Goal: Task Accomplishment & Management: Use online tool/utility

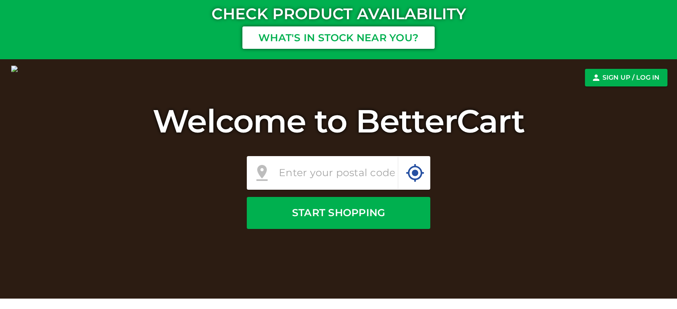
click at [599, 76] on icon "button" at bounding box center [596, 78] width 10 height 10
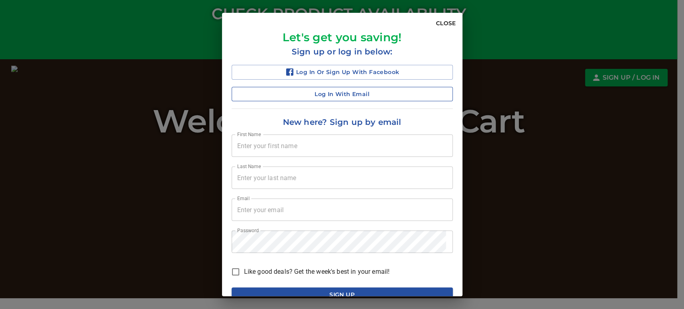
click at [359, 96] on span "Log in with Email" at bounding box center [342, 94] width 208 height 10
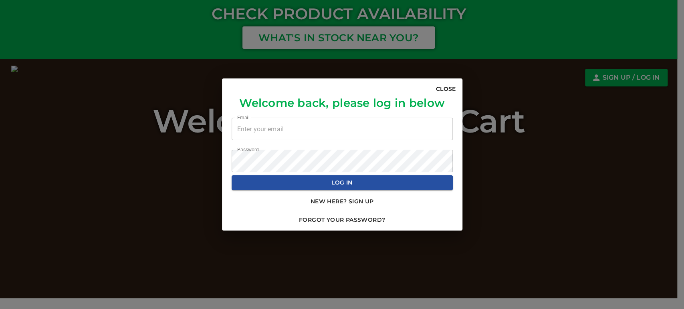
click at [310, 129] on input "email" at bounding box center [342, 129] width 221 height 22
type input "[EMAIL_ADDRESS][DOMAIN_NAME]"
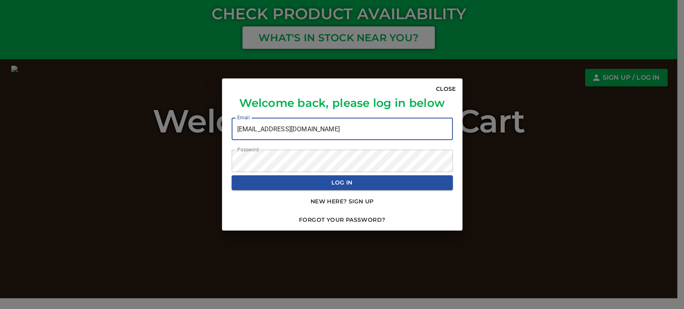
click at [335, 184] on span "Log In" at bounding box center [342, 183] width 208 height 10
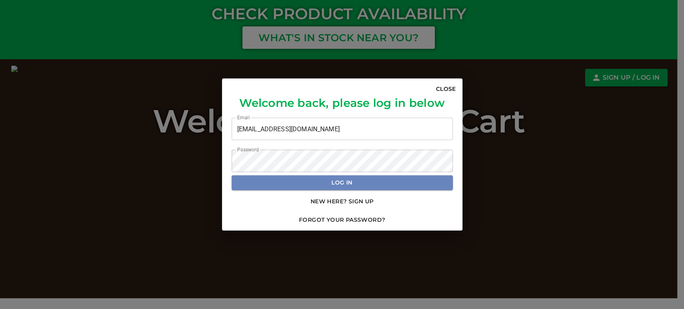
click at [347, 186] on span "Log In" at bounding box center [342, 183] width 208 height 10
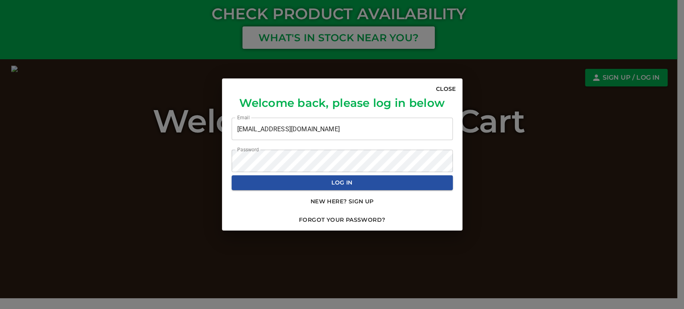
click at [346, 179] on span "Log In" at bounding box center [342, 183] width 208 height 10
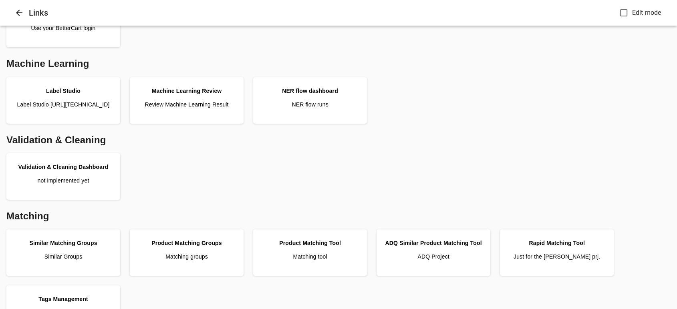
scroll to position [53, 0]
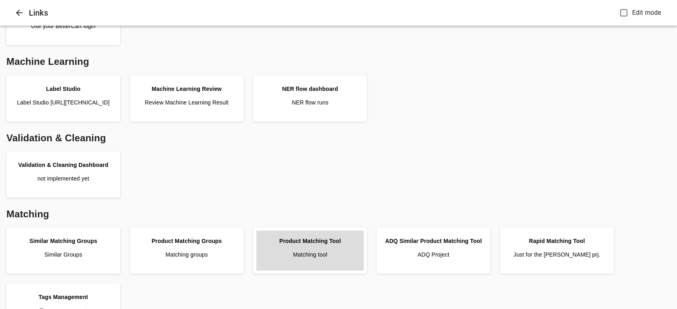
click at [342, 254] on link "Product Matching Tool Matching tool" at bounding box center [309, 251] width 107 height 40
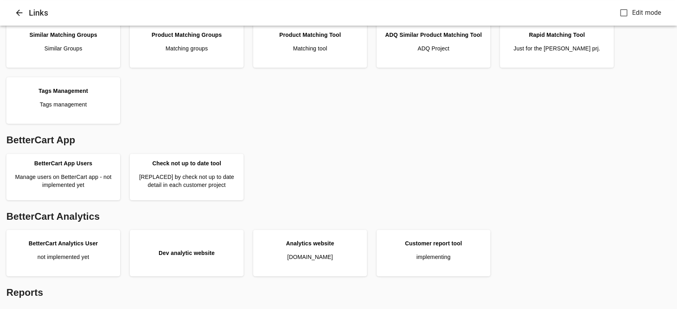
scroll to position [267, 0]
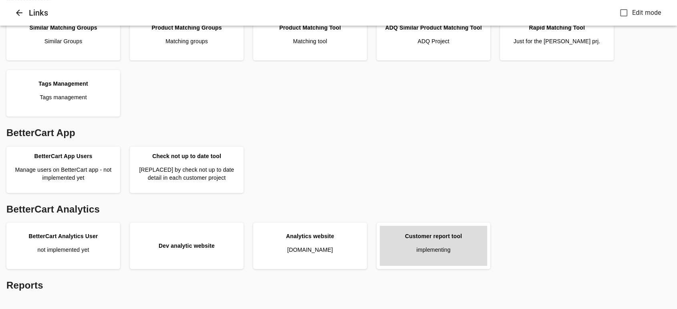
click at [430, 237] on div "Customer report tool" at bounding box center [433, 236] width 57 height 8
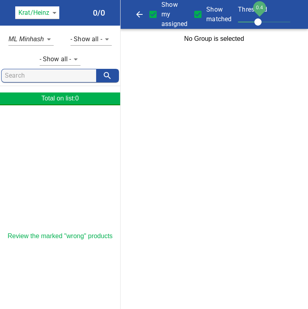
click at [162, 6] on span "Show my assigned" at bounding box center [174, 14] width 26 height 29
click at [161, 6] on input "Show my assigned" at bounding box center [153, 14] width 17 height 17
checkbox input "false"
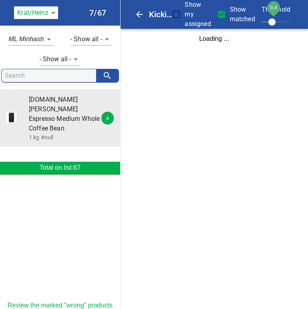
click at [52, 12] on body "tspan { white-space: pre; } Kicking Horse Organic Cliff Hanger Espresso Medium …" at bounding box center [154, 26] width 308 height 52
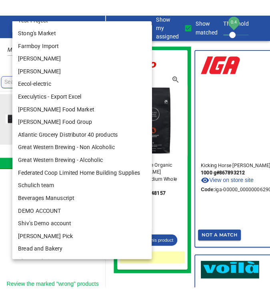
scroll to position [125, 0]
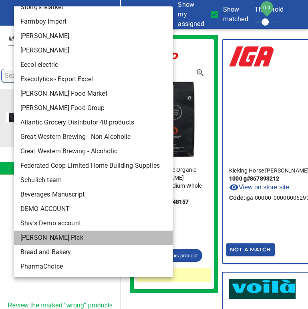
click at [47, 236] on li "Farmer's Pick" at bounding box center [97, 238] width 166 height 14
type input "137"
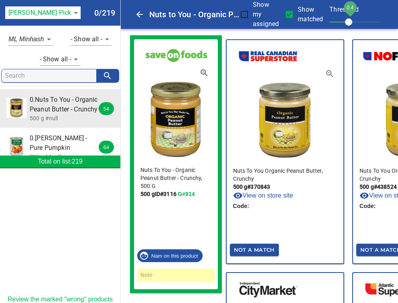
click at [64, 148] on span "0.E.d. Smith - Pure Pumpkin" at bounding box center [65, 142] width 71 height 19
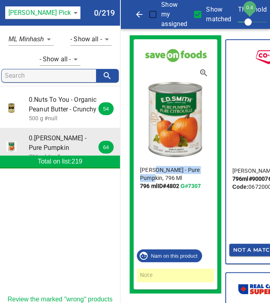
drag, startPoint x: 206, startPoint y: 168, endPoint x: 151, endPoint y: 171, distance: 55.8
click at [151, 171] on p "E.d. Smith - Pure Pumpkin, 796 Ml" at bounding box center [175, 174] width 71 height 16
copy p "Smith - Pure Pumpkin"
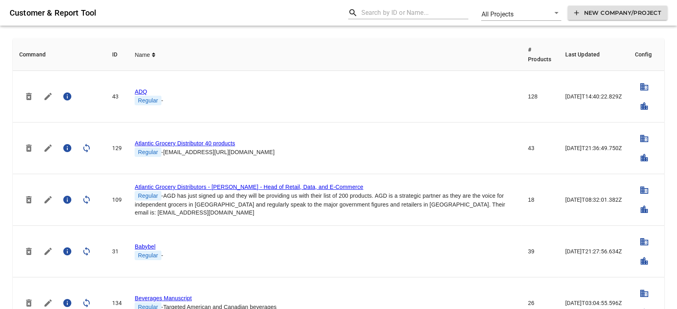
click at [386, 15] on input "text" at bounding box center [414, 12] width 107 height 13
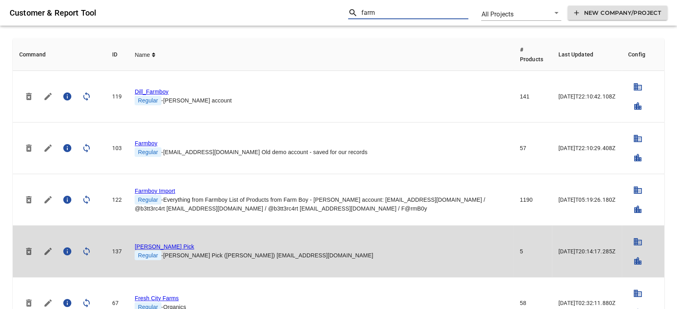
type input "farm"
click at [146, 246] on link "Farmer's Pick" at bounding box center [164, 247] width 59 height 6
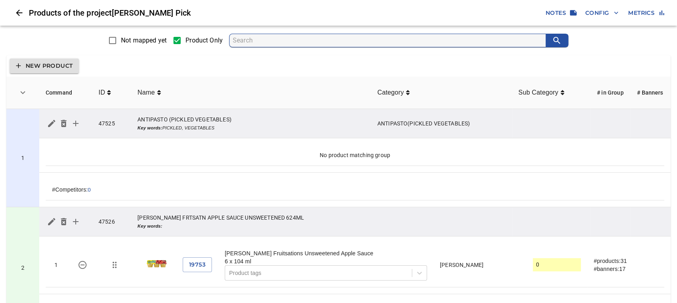
click at [259, 41] on input "search" at bounding box center [389, 40] width 313 height 13
type input "7307"
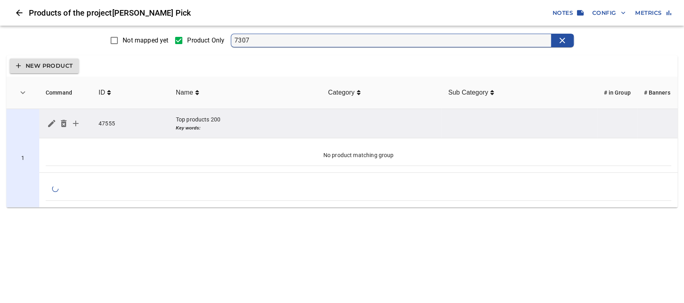
click at [177, 39] on input "Product Only" at bounding box center [178, 40] width 17 height 17
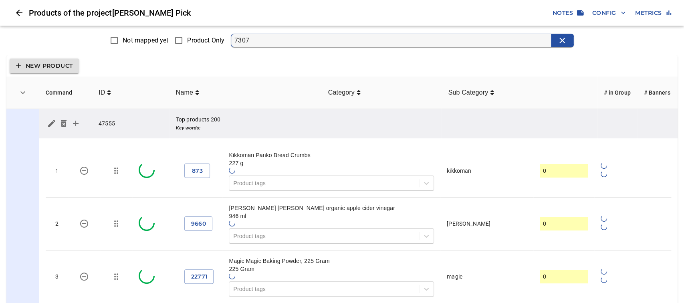
click at [180, 40] on input "Product Only" at bounding box center [178, 40] width 17 height 17
checkbox input "true"
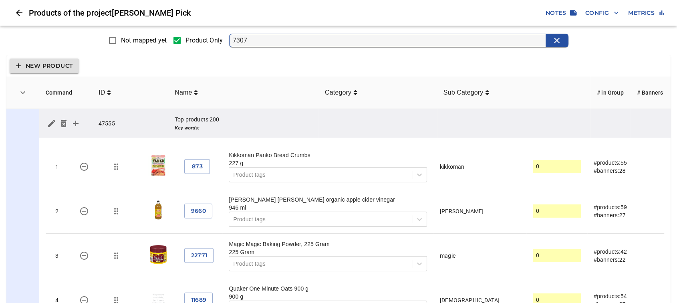
click at [295, 36] on input "7307" at bounding box center [389, 40] width 313 height 13
type input "7"
paste input "Smith - Pure Pumpkin"
type input "Smith - Pure Pumpkin"
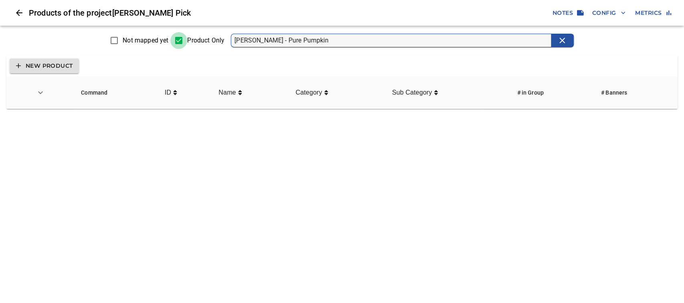
click at [178, 41] on input "Product Only" at bounding box center [178, 40] width 17 height 17
checkbox input "false"
click at [331, 43] on input "Smith - Pure Pumpkin" at bounding box center [392, 40] width 317 height 13
type input "Pure Pumpkin"
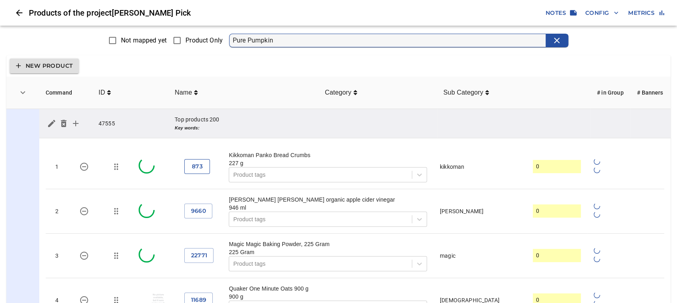
click at [196, 165] on span "873" at bounding box center [197, 166] width 13 height 10
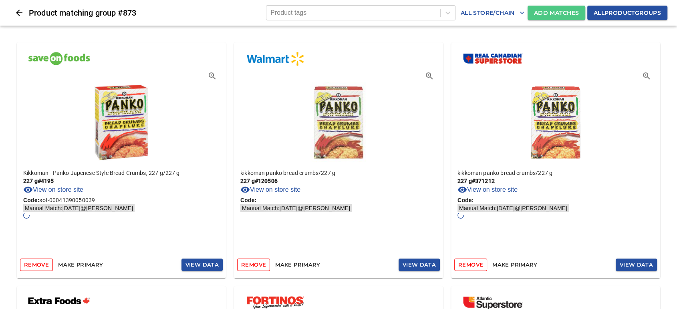
click at [549, 14] on span "Add Matches" at bounding box center [556, 13] width 45 height 10
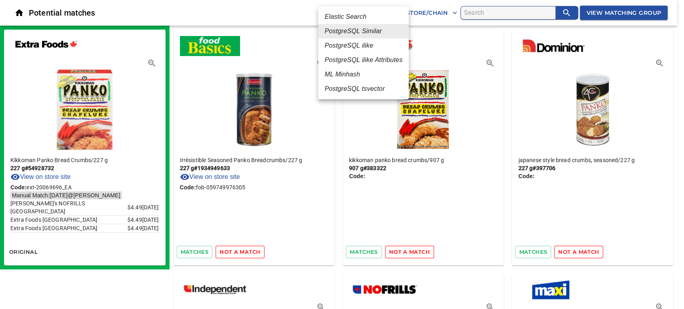
click at [356, 72] on em "ML Minhash" at bounding box center [342, 75] width 35 height 10
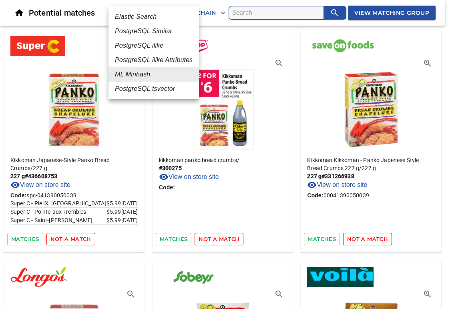
click at [157, 31] on em "PostgreSQL Similar" at bounding box center [143, 31] width 57 height 10
type input "2"
